Goal: Check status: Check status

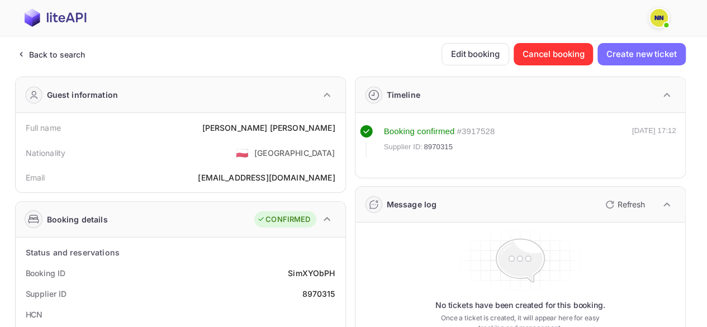
click at [34, 58] on div "Back to search" at bounding box center [57, 55] width 56 height 12
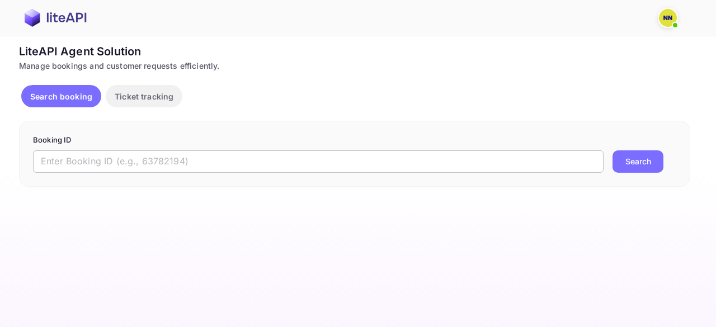
click at [139, 163] on input "text" at bounding box center [318, 161] width 570 height 22
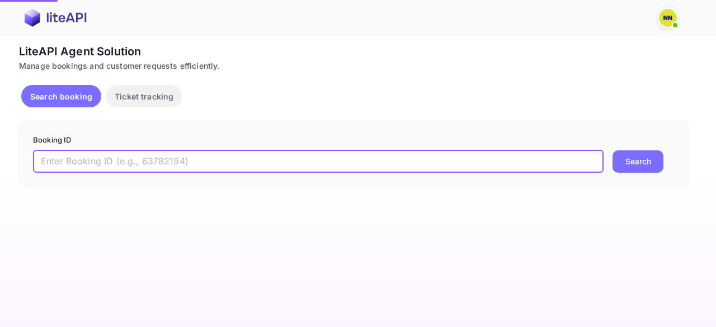
paste input "8902101"
type input "8902101"
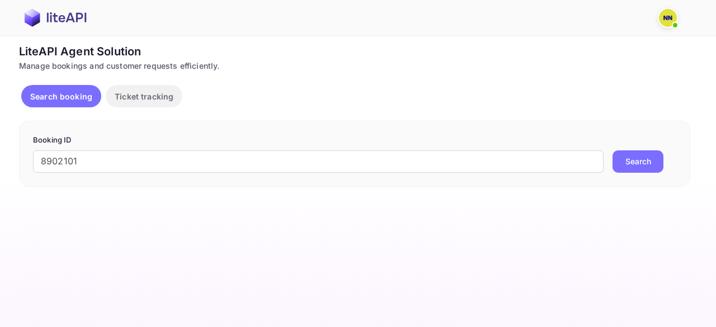
click at [619, 160] on button "Search" at bounding box center [637, 161] width 51 height 22
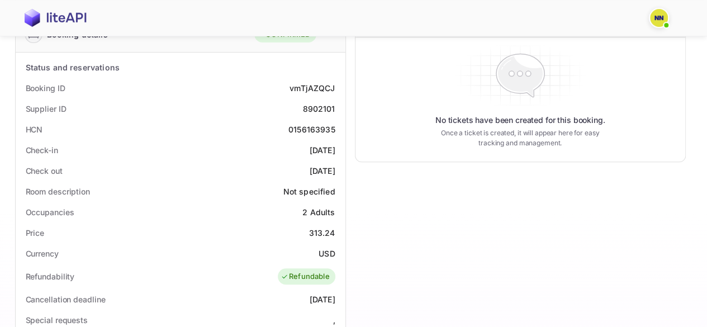
scroll to position [168, 0]
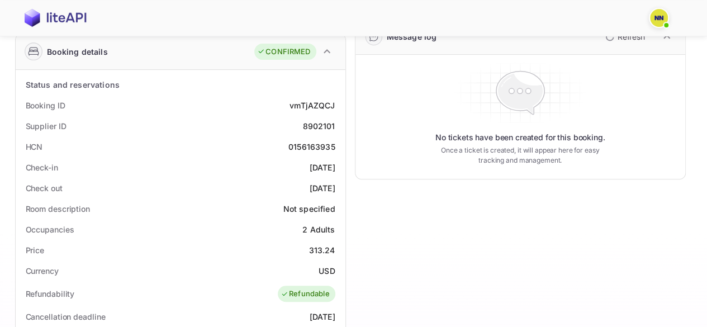
click at [314, 145] on div "0156163935" at bounding box center [311, 147] width 47 height 12
copy div "0156163935"
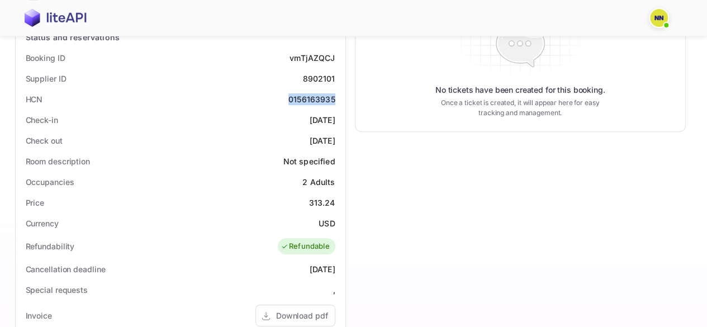
scroll to position [56, 0]
